Goal: Information Seeking & Learning: Learn about a topic

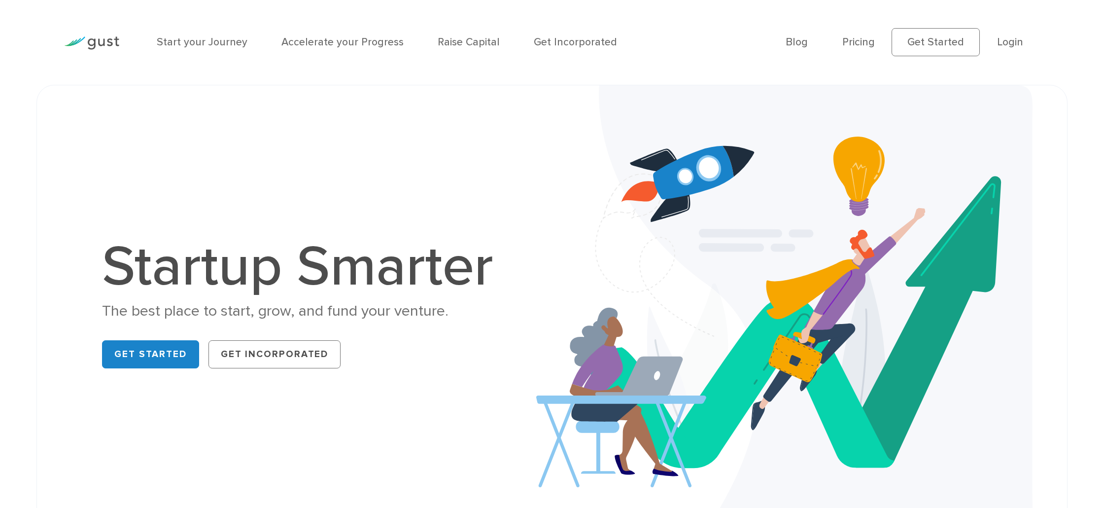
click at [471, 30] on div "Start your Journey Accelerate your Progress Raise Capital Get Incorporated" at bounding box center [462, 42] width 629 height 51
click at [460, 45] on link "Raise Capital" at bounding box center [469, 42] width 62 height 12
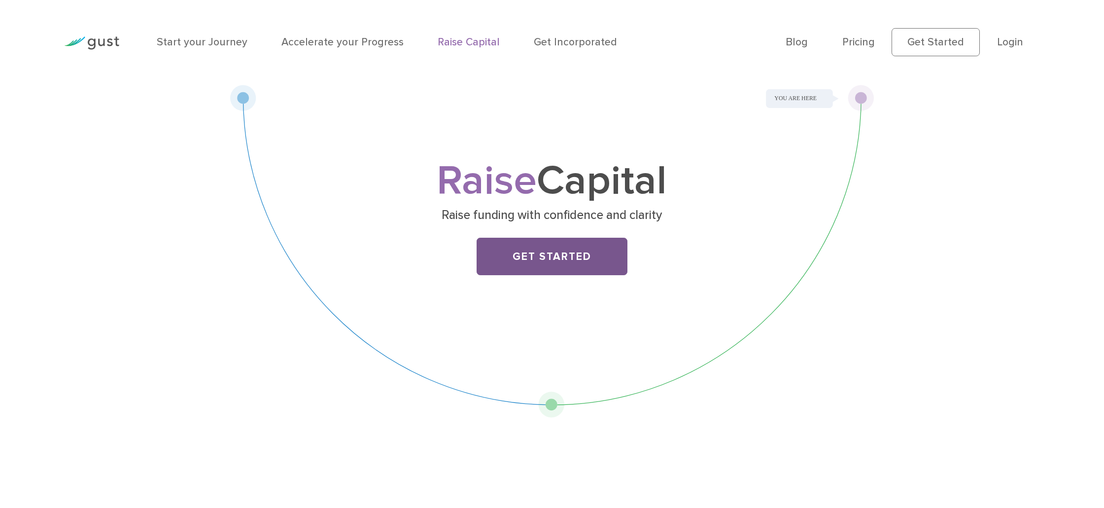
click at [538, 267] on link "Get Started" at bounding box center [551, 256] width 150 height 37
click at [860, 45] on link "Pricing" at bounding box center [858, 42] width 33 height 12
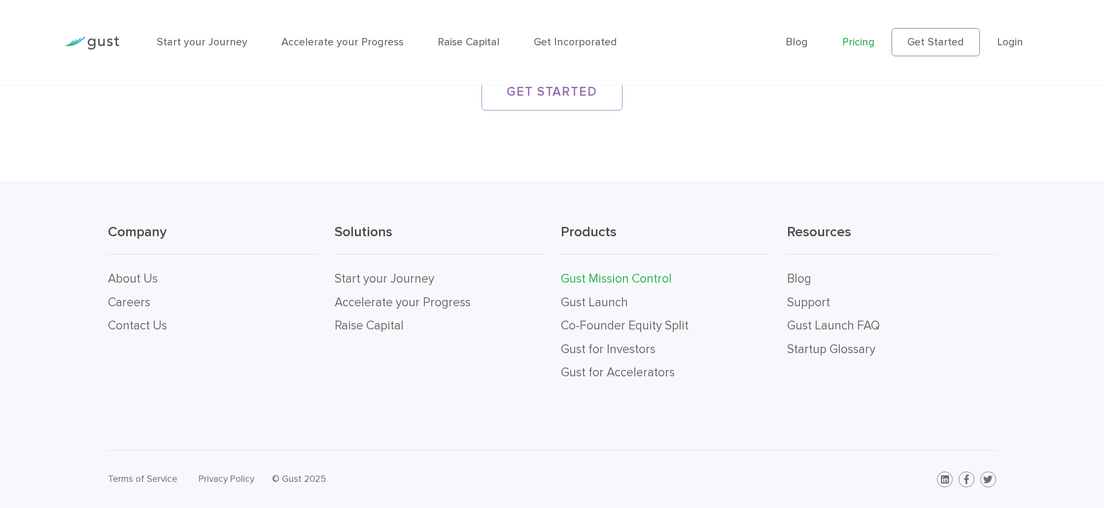
scroll to position [2350, 0]
drag, startPoint x: 345, startPoint y: 317, endPoint x: 362, endPoint y: 307, distance: 19.7
click at [362, 307] on ul "Start your Journey Accelerate your Progress Raise Capital" at bounding box center [439, 302] width 208 height 70
click at [368, 305] on link "Accelerate your Progress" at bounding box center [403, 302] width 136 height 15
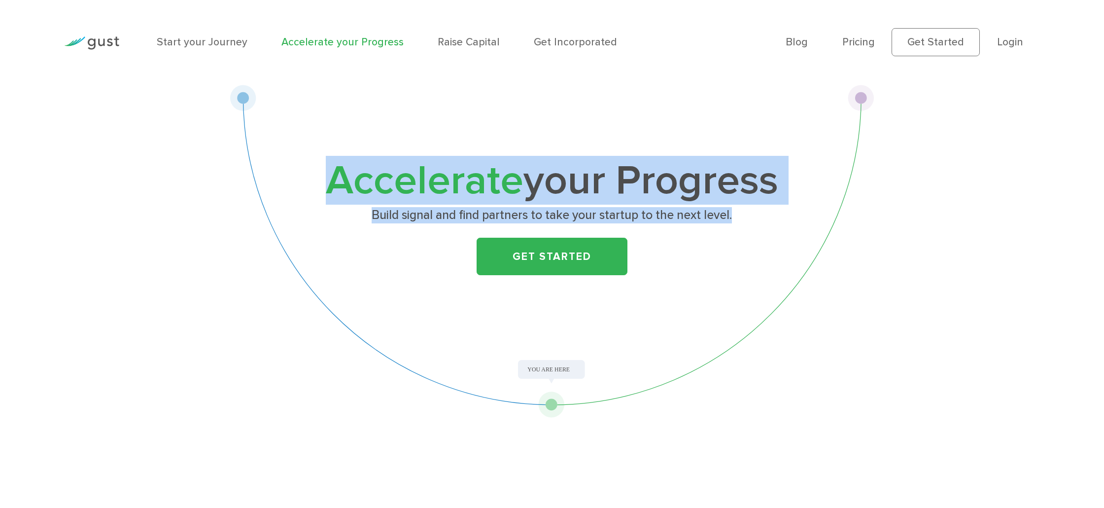
drag, startPoint x: 335, startPoint y: 173, endPoint x: 748, endPoint y: 224, distance: 416.5
click at [760, 232] on div "Accelerate your Progress Build signal and find partners to take your startup to…" at bounding box center [552, 226] width 464 height 128
click at [747, 222] on p "Build signal and find partners to take your startup to the next level." at bounding box center [551, 215] width 455 height 16
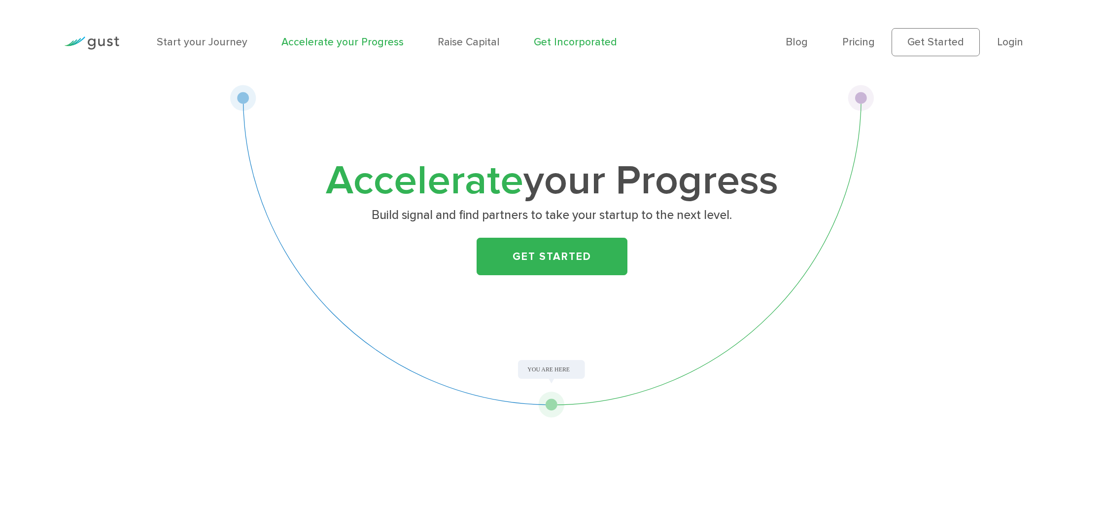
click at [566, 37] on link "Get Incorporated" at bounding box center [575, 42] width 83 height 12
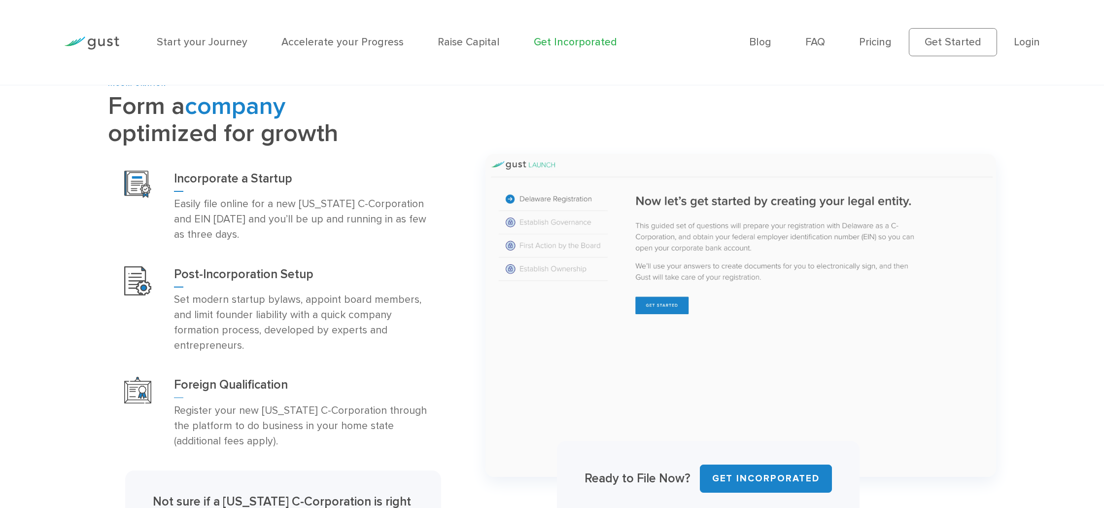
scroll to position [612, 0]
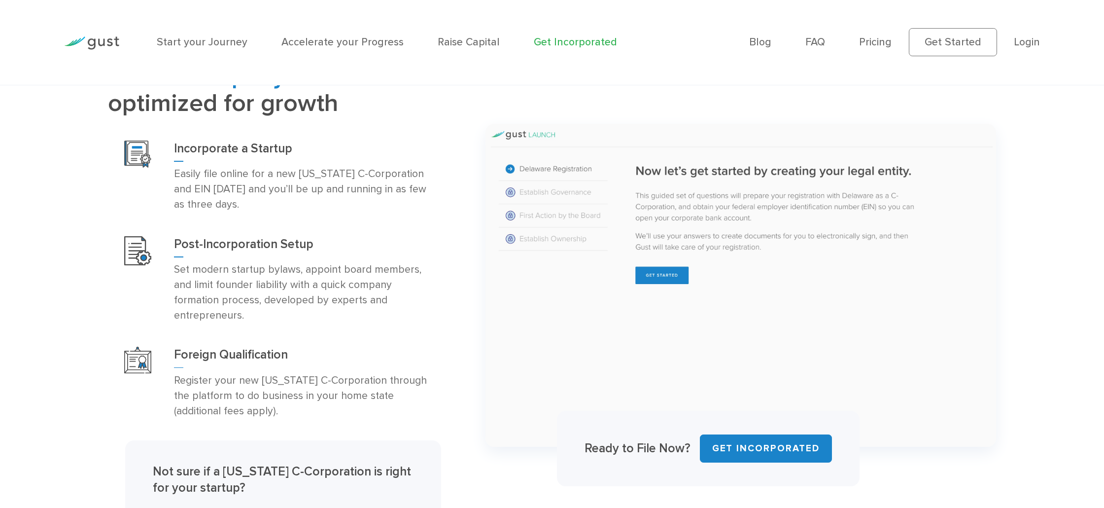
click at [562, 188] on img at bounding box center [740, 285] width 510 height 323
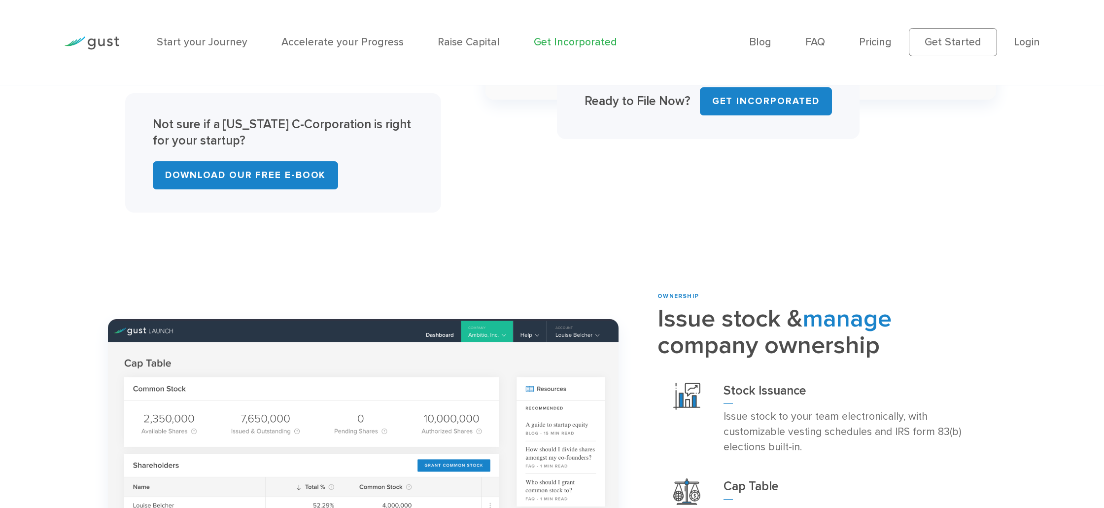
scroll to position [1186, 0]
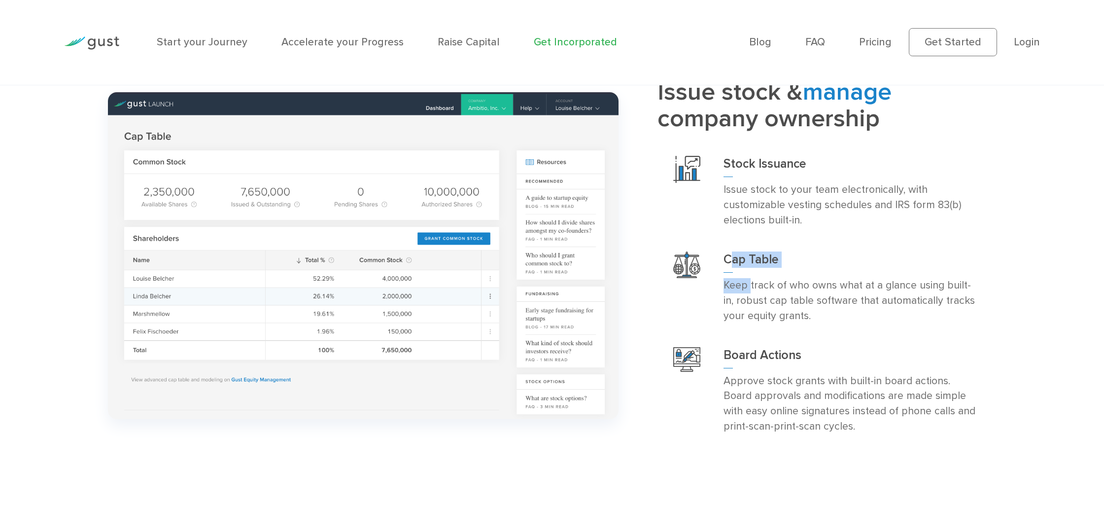
drag, startPoint x: 730, startPoint y: 261, endPoint x: 751, endPoint y: 288, distance: 34.4
click at [751, 288] on div "Cap Table Keep track of who owns what at a glance using built-in, robust cap ta…" at bounding box center [851, 287] width 257 height 72
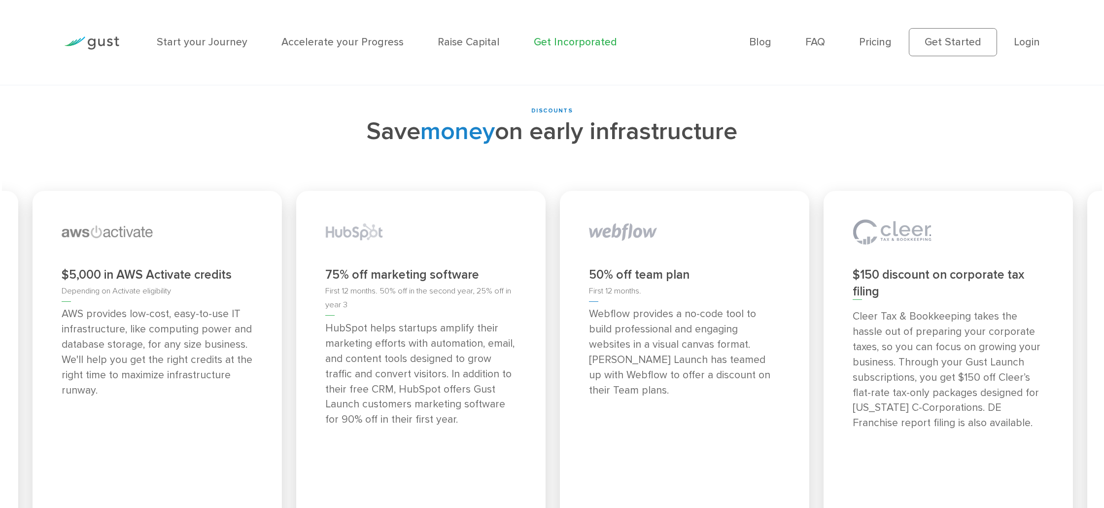
scroll to position [5186, 0]
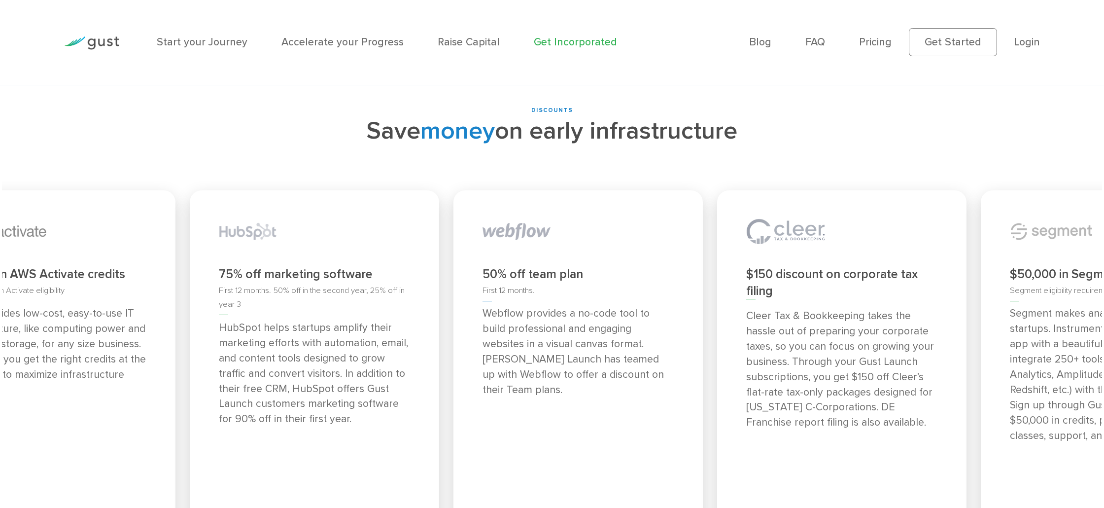
drag, startPoint x: 751, startPoint y: 288, endPoint x: 643, endPoint y: 287, distance: 108.4
click at [643, 306] on p "Webflow provides a no-code tool to build professional and engaging websites in …" at bounding box center [577, 351] width 191 height 91
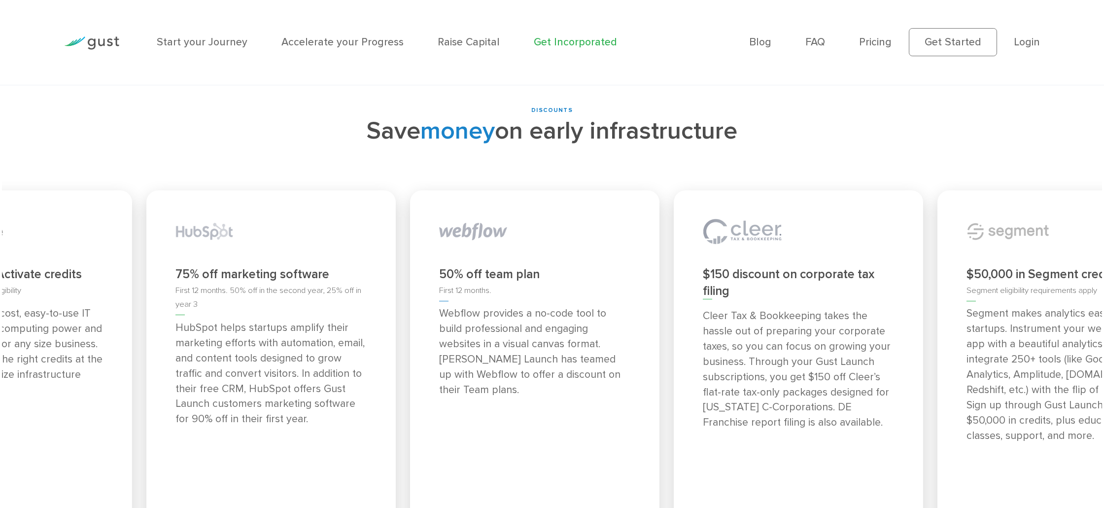
drag, startPoint x: 830, startPoint y: 303, endPoint x: 575, endPoint y: 304, distance: 254.8
click at [703, 308] on p "Cleer Tax & Bookkeeping takes the hassle out of preparing your corporate taxes,…" at bounding box center [798, 369] width 191 height 122
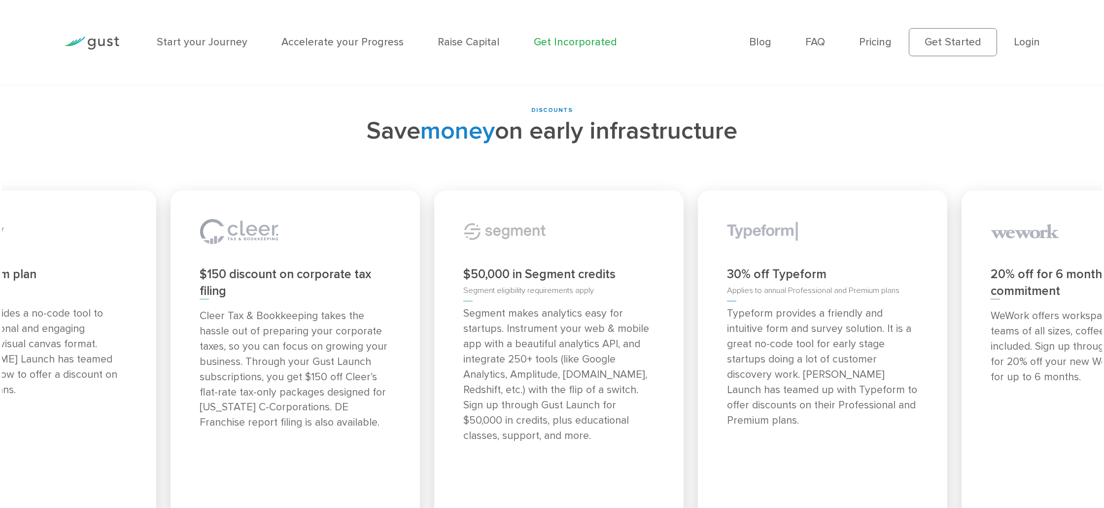
drag, startPoint x: 859, startPoint y: 307, endPoint x: 518, endPoint y: 301, distance: 341.0
click at [518, 306] on p "Segment makes analytics easy for startups. Instrument your web & mobile app wit…" at bounding box center [558, 374] width 191 height 137
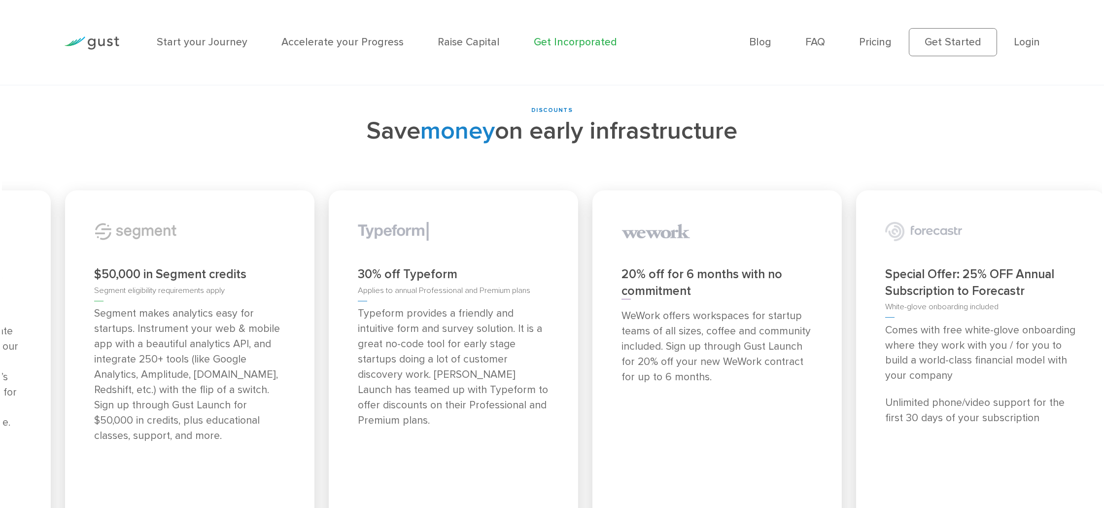
drag, startPoint x: 897, startPoint y: 312, endPoint x: 413, endPoint y: 320, distance: 483.9
click at [415, 320] on p "Typeform provides a friendly and intuitive form and survey solution. It is a gr…" at bounding box center [453, 367] width 191 height 122
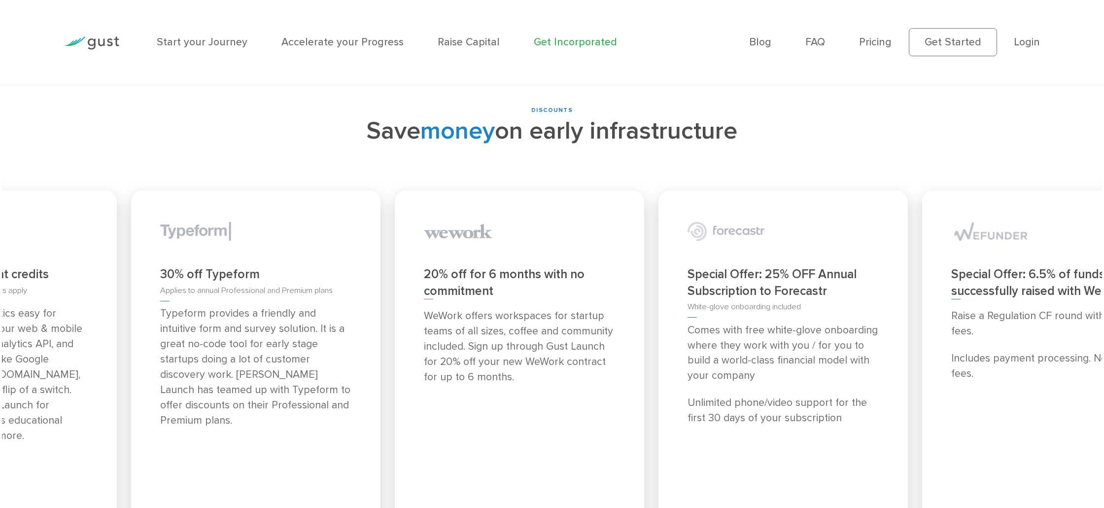
drag, startPoint x: 816, startPoint y: 296, endPoint x: 397, endPoint y: 283, distance: 419.5
click at [389, 283] on div "20% off for 6 months with no commitment WeWork offers workspaces for startup te…" at bounding box center [519, 369] width 264 height 372
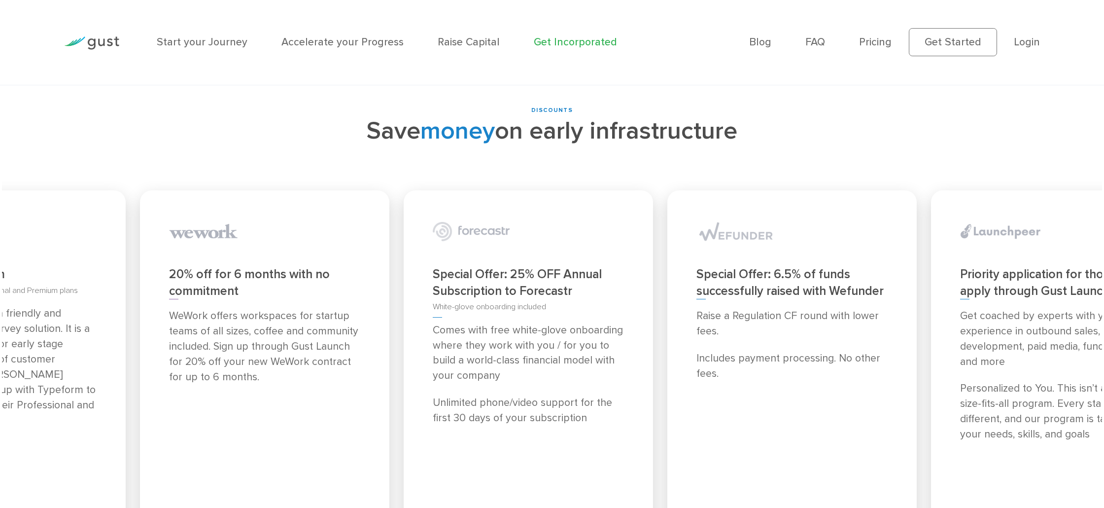
drag, startPoint x: 734, startPoint y: 294, endPoint x: 383, endPoint y: 284, distance: 350.5
click at [383, 284] on div "20% off for 6 months with no commitment WeWork offers workspaces for startup te…" at bounding box center [264, 368] width 249 height 357
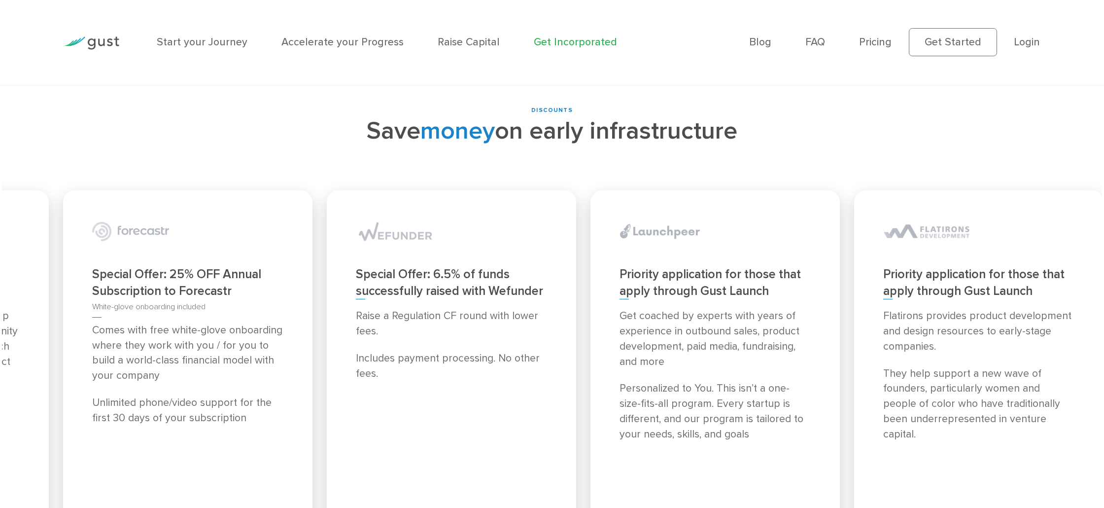
drag, startPoint x: 934, startPoint y: 282, endPoint x: 446, endPoint y: 269, distance: 488.0
click at [446, 308] on div "Raise a Regulation CF round with lower fees. Includes payment processing. No ot…" at bounding box center [451, 344] width 191 height 72
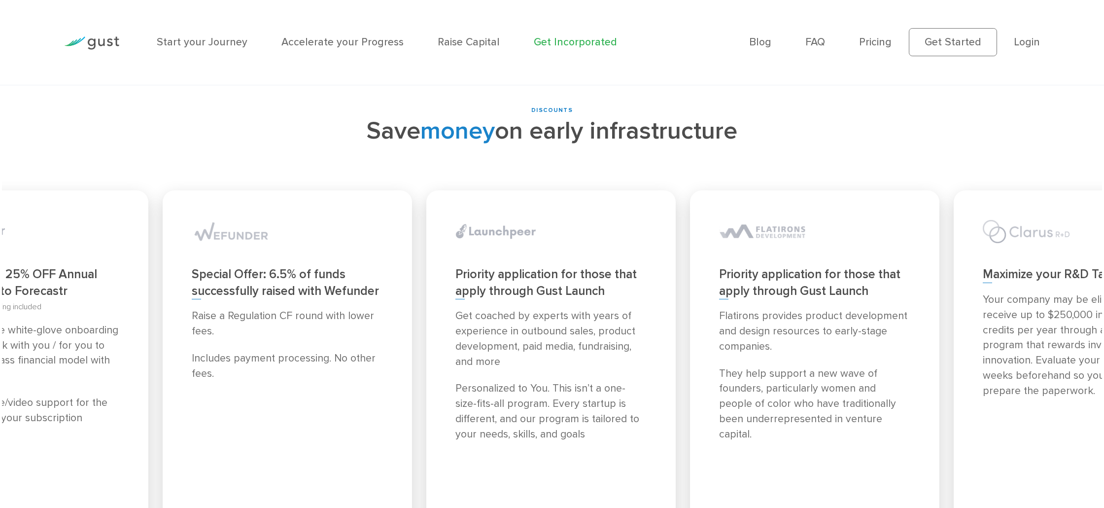
drag, startPoint x: 805, startPoint y: 273, endPoint x: 342, endPoint y: 261, distance: 462.8
click at [301, 260] on div "Special Offer: 6.5% of funds successfully raised with Wefunder Raise a Regulati…" at bounding box center [287, 368] width 249 height 357
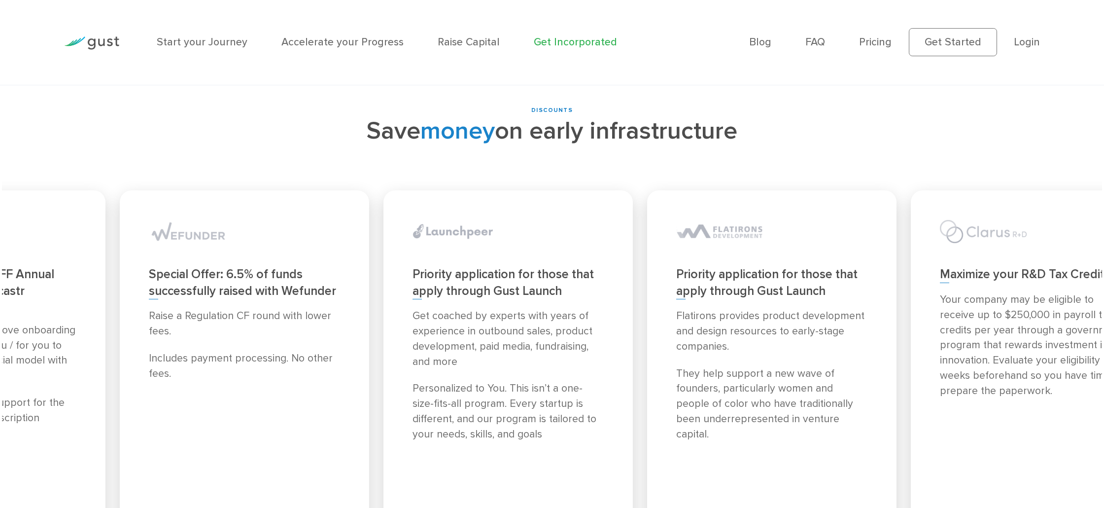
drag, startPoint x: 585, startPoint y: 253, endPoint x: 569, endPoint y: 252, distance: 16.3
click at [530, 308] on p "Get coached by experts with years of experience in outbound sales, product deve…" at bounding box center [507, 338] width 191 height 61
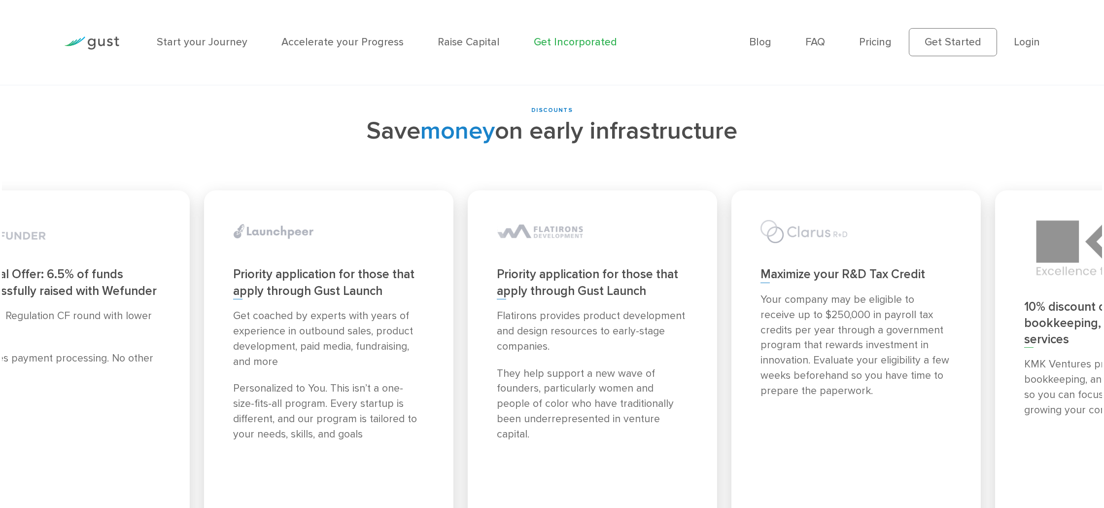
drag, startPoint x: 747, startPoint y: 256, endPoint x: 509, endPoint y: 254, distance: 238.0
click at [509, 308] on p "Flatirons provides product development and design resources to early-stage comp…" at bounding box center [592, 331] width 191 height 46
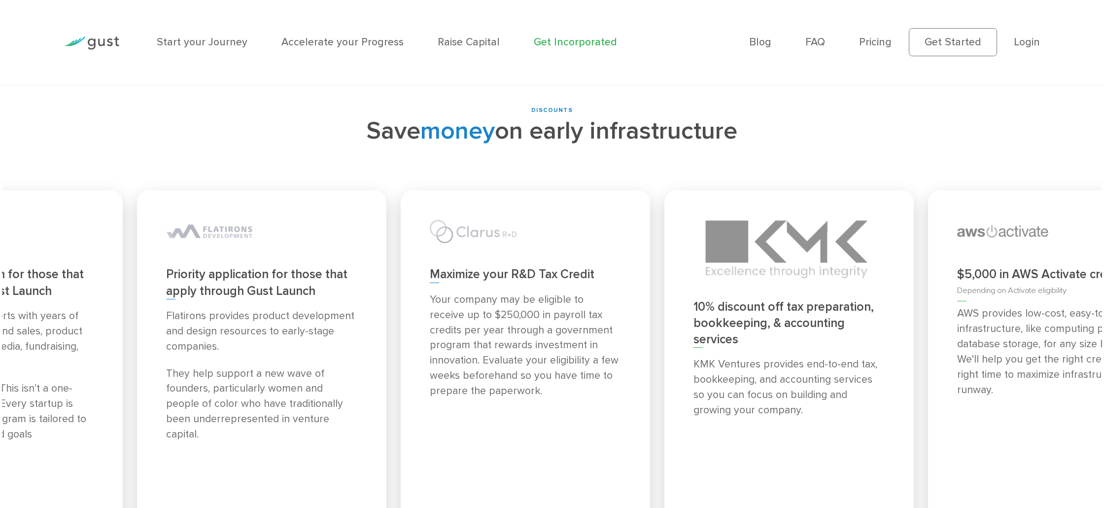
drag, startPoint x: 697, startPoint y: 261, endPoint x: 525, endPoint y: 257, distance: 172.0
click at [472, 292] on p "Your company may be eligible to receive up to $250,000 in payroll tax credits p…" at bounding box center [525, 345] width 191 height 106
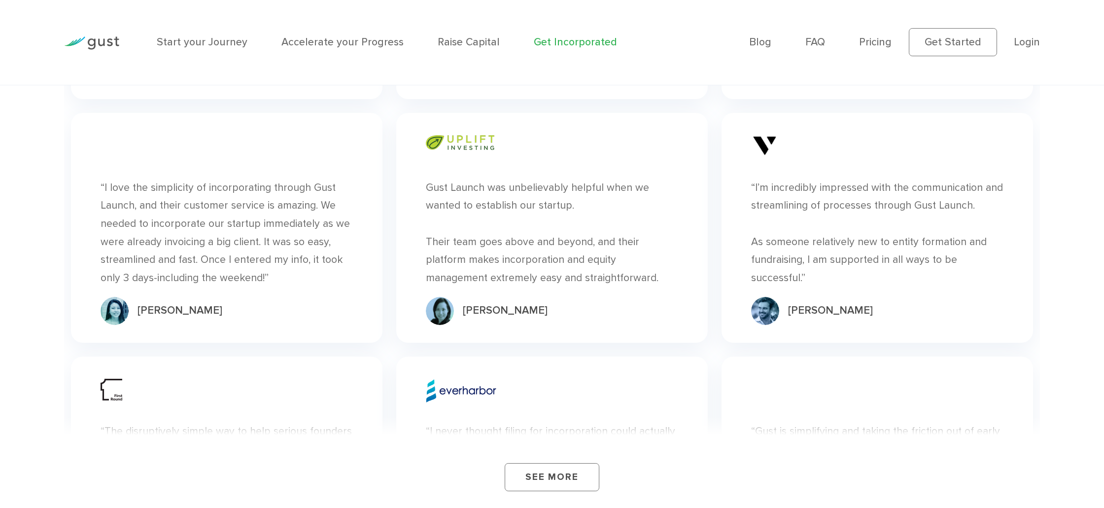
scroll to position [6701, 0]
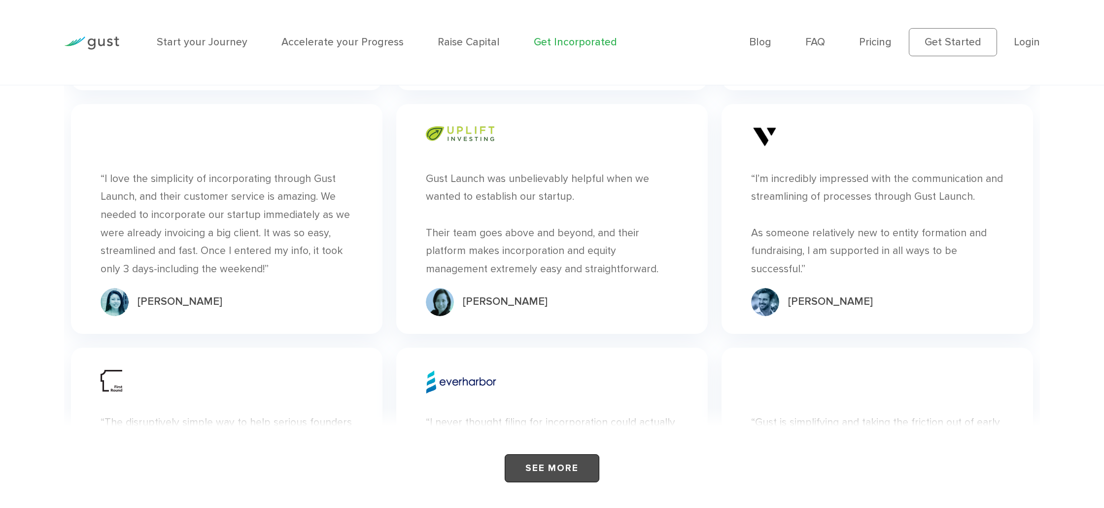
click at [554, 454] on link "See More" at bounding box center [552, 468] width 95 height 28
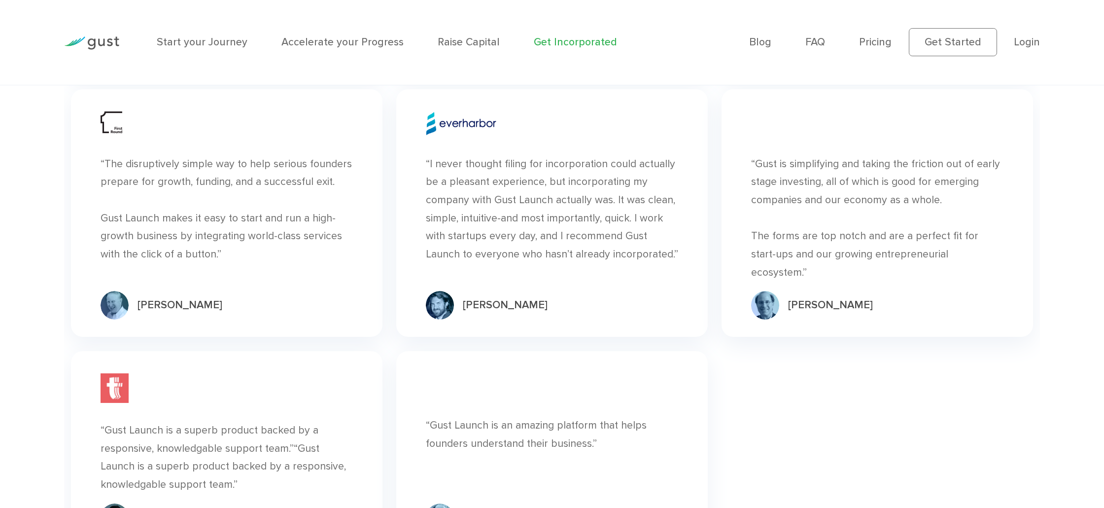
scroll to position [6965, 0]
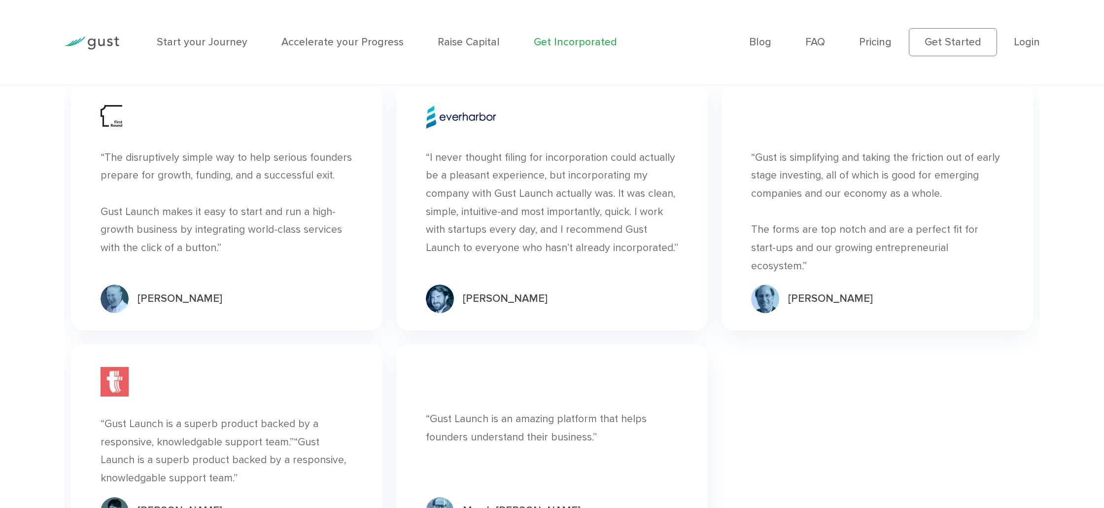
click at [123, 367] on img at bounding box center [115, 382] width 29 height 30
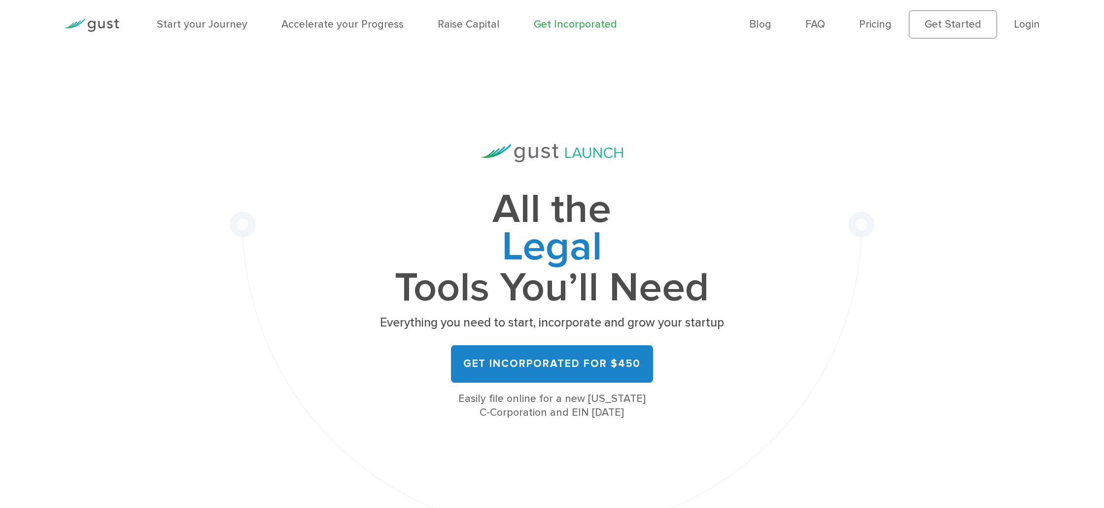
scroll to position [0, 0]
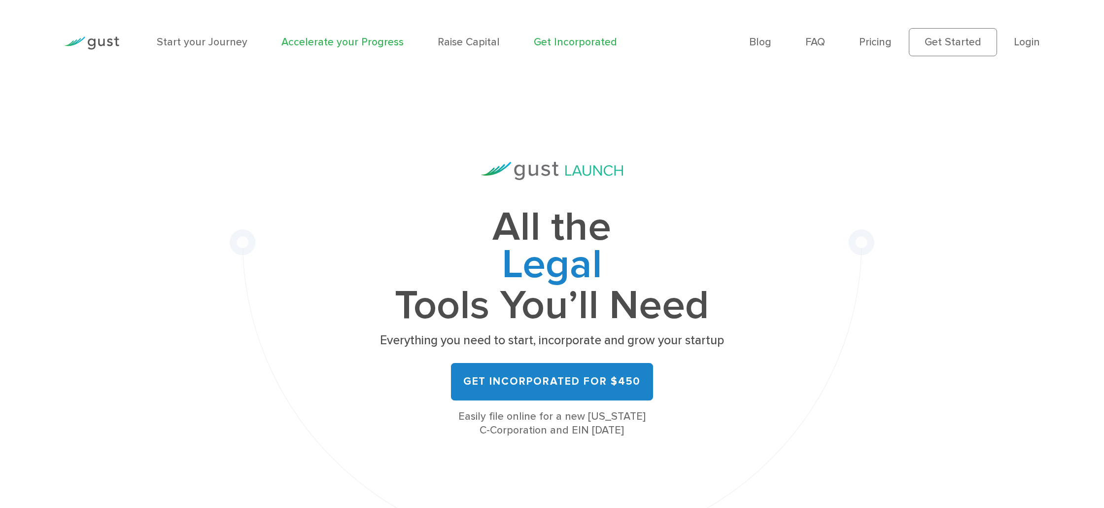
click at [339, 41] on link "Accelerate your Progress" at bounding box center [342, 42] width 122 height 12
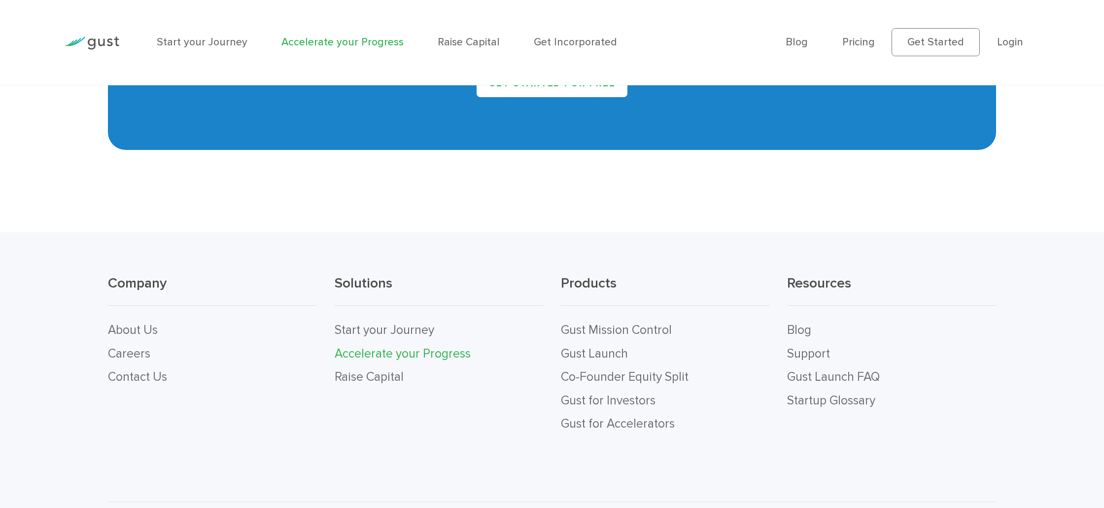
scroll to position [2558, 0]
